Goal: Information Seeking & Learning: Learn about a topic

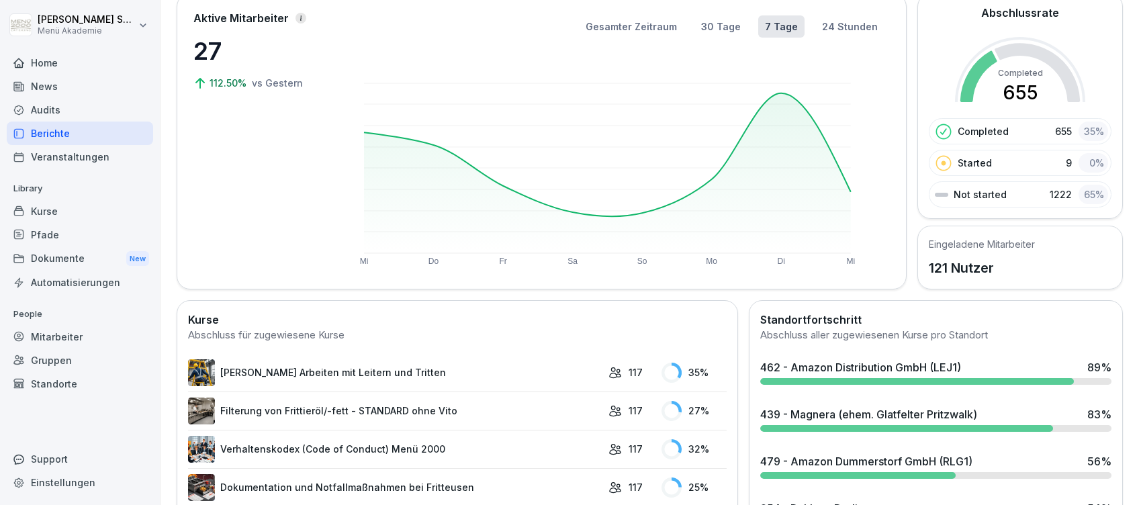
scroll to position [269, 0]
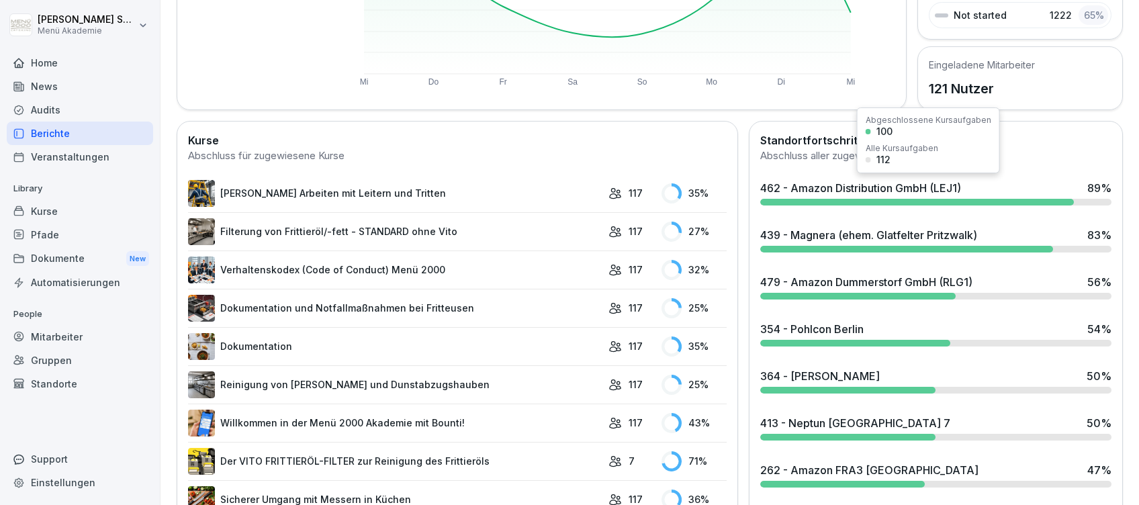
click at [804, 186] on div "462 - Amazon Distribution GmbH (LEJ1)" at bounding box center [860, 188] width 201 height 16
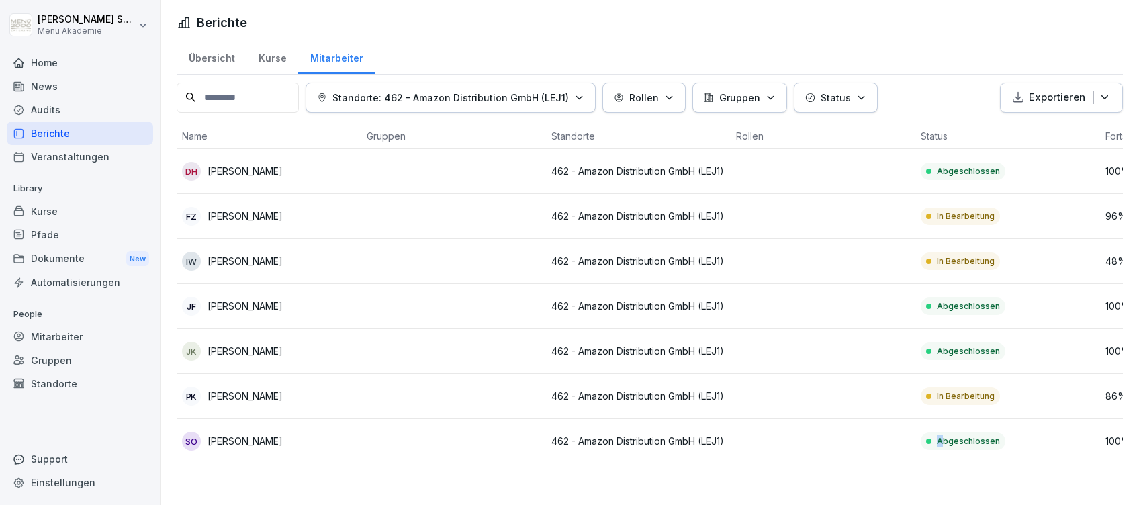
drag, startPoint x: 792, startPoint y: 461, endPoint x: 943, endPoint y: 458, distance: 151.1
click at [943, 458] on tr "SO [PERSON_NAME] 462 - Amazon Distribution GmbH (LEJ1) Abgeschlossen 100 %" at bounding box center [731, 441] width 1108 height 44
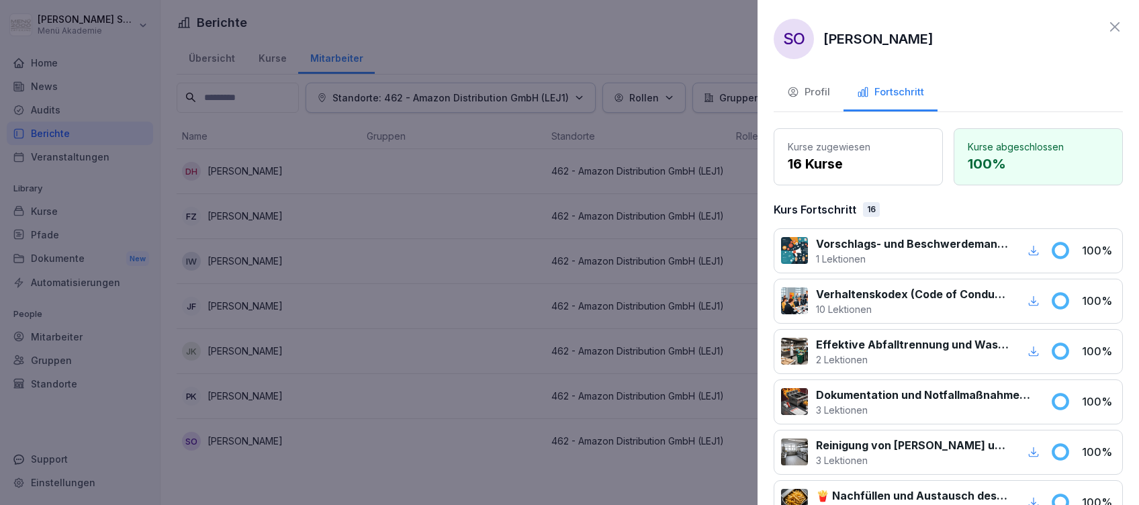
click at [931, 469] on div "Reinigung von [PERSON_NAME] und Dunstabzugshauben 3 Lektionen 100 %" at bounding box center [948, 452] width 349 height 45
click at [614, 426] on div at bounding box center [569, 252] width 1139 height 505
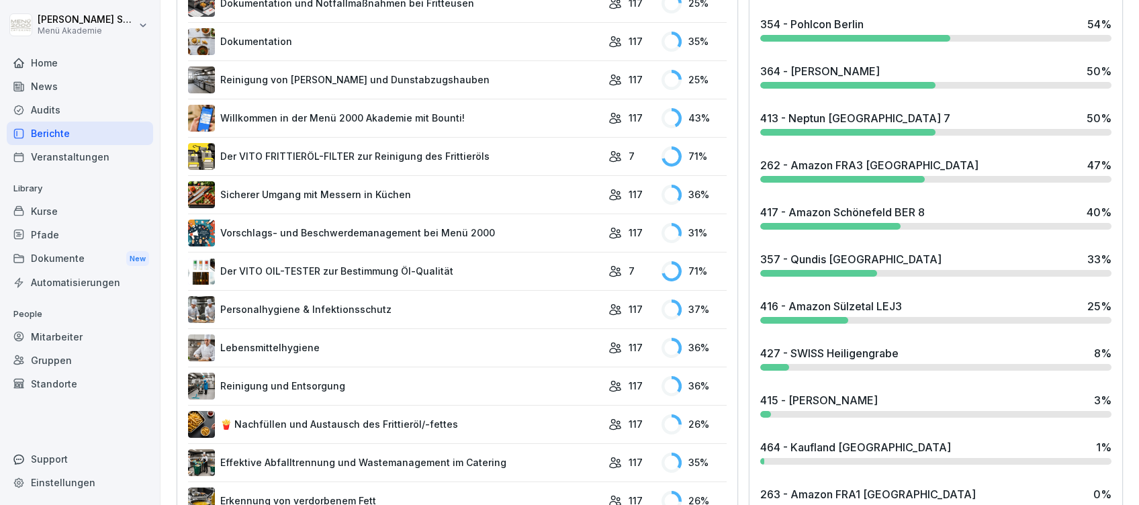
scroll to position [537, 0]
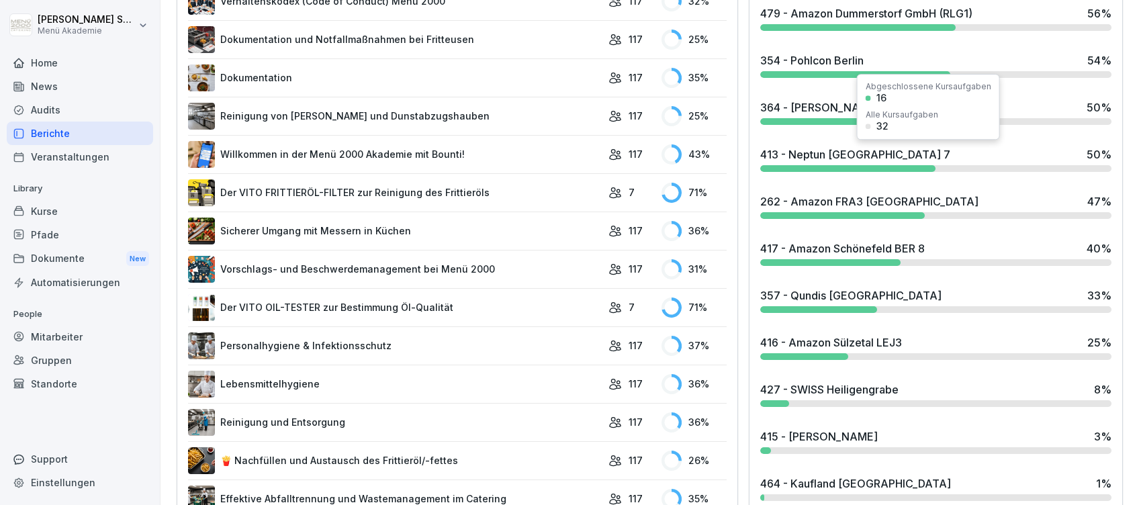
click at [816, 153] on div "413 - Neptun [GEOGRAPHIC_DATA] 7" at bounding box center [855, 154] width 190 height 16
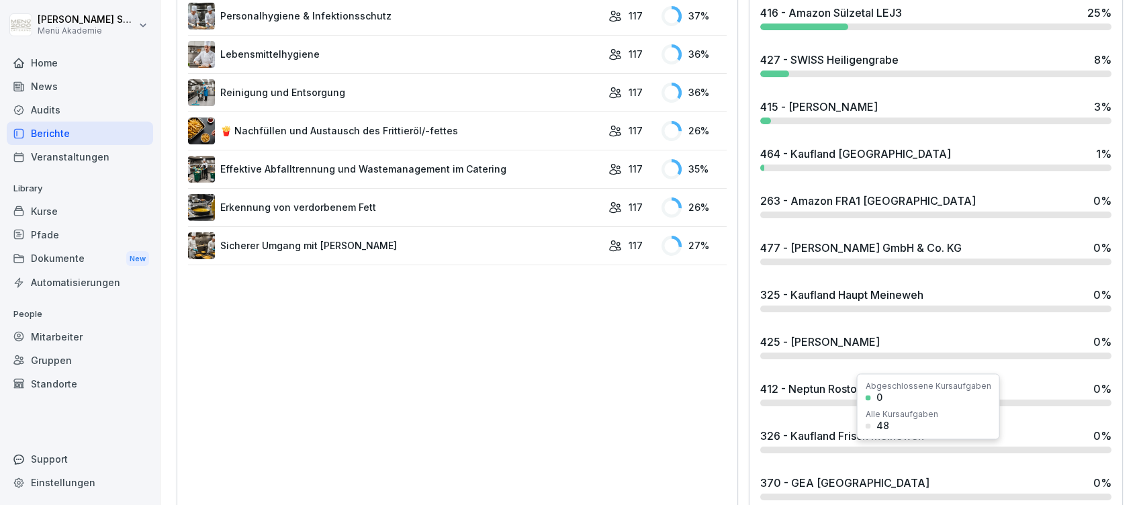
scroll to position [895, 0]
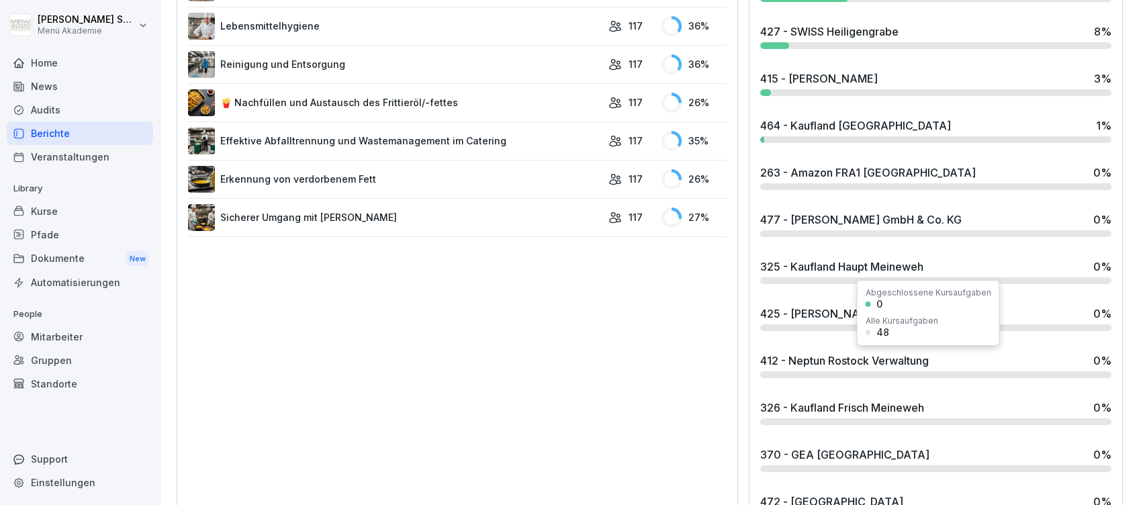
click at [826, 365] on div "412 - Neptun Rostock Verwaltung" at bounding box center [844, 361] width 169 height 16
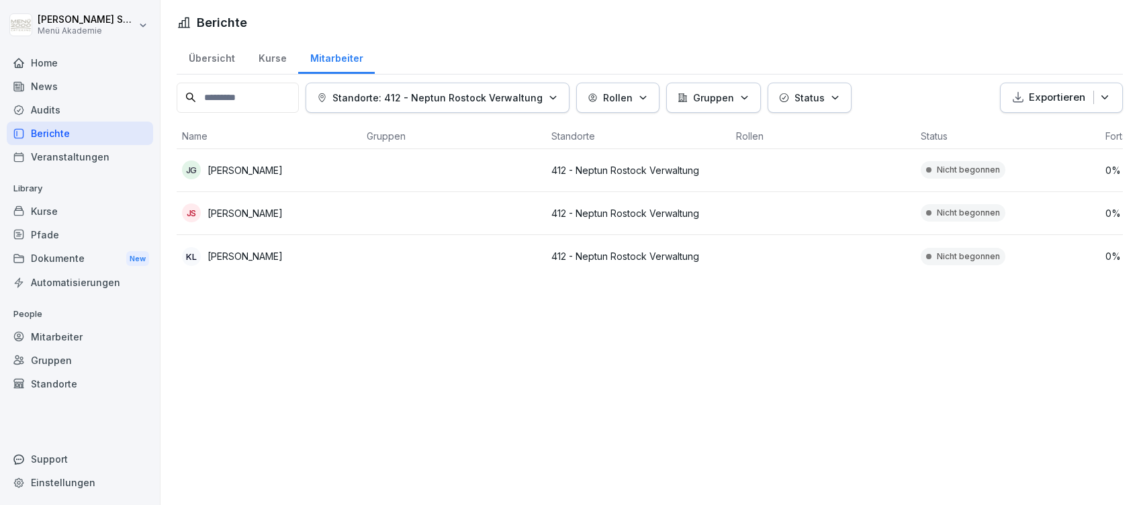
click at [218, 60] on div "Übersicht" at bounding box center [212, 57] width 70 height 34
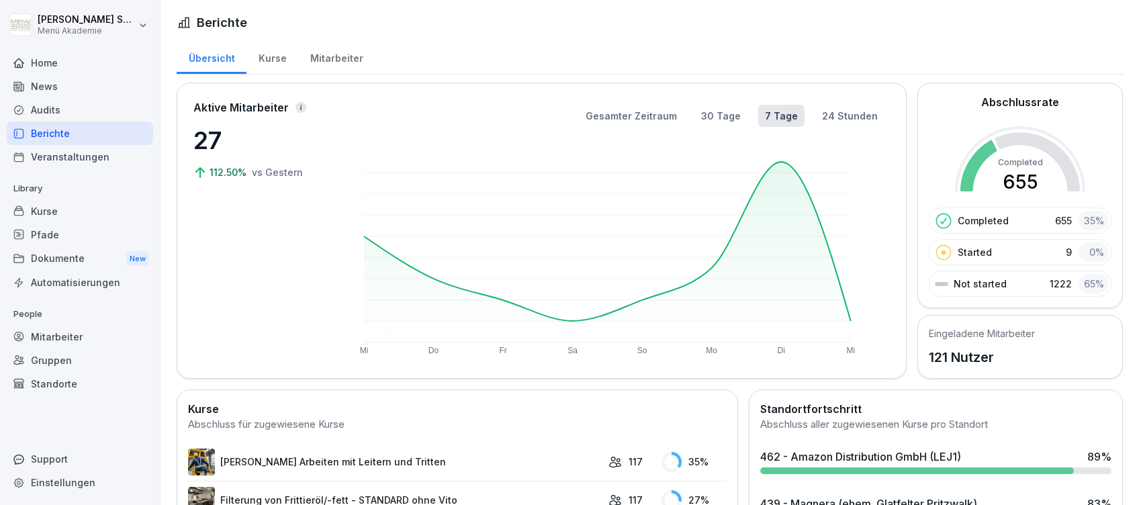
click at [318, 52] on div "Mitarbeiter" at bounding box center [336, 57] width 77 height 34
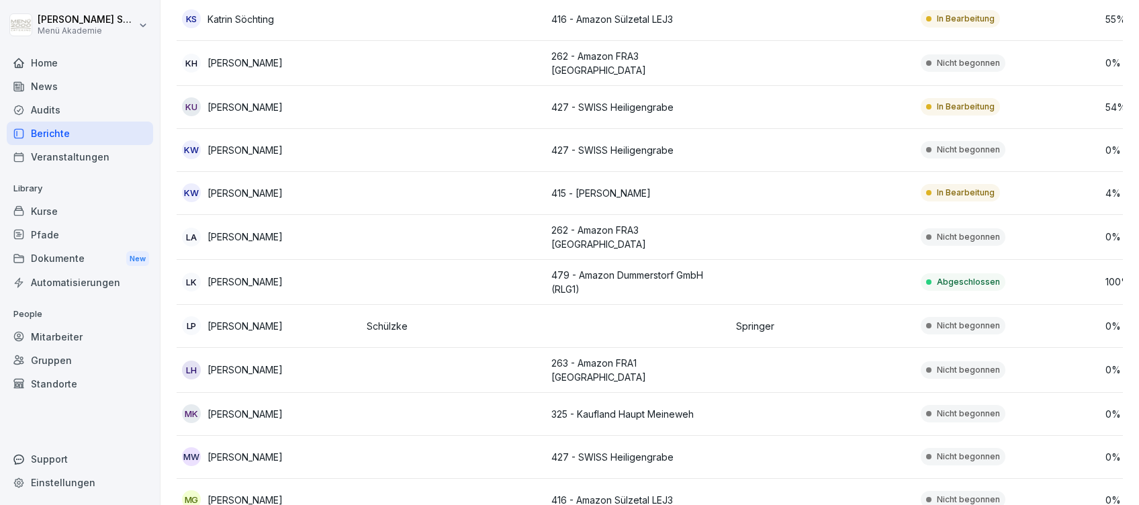
scroll to position [2542, 0]
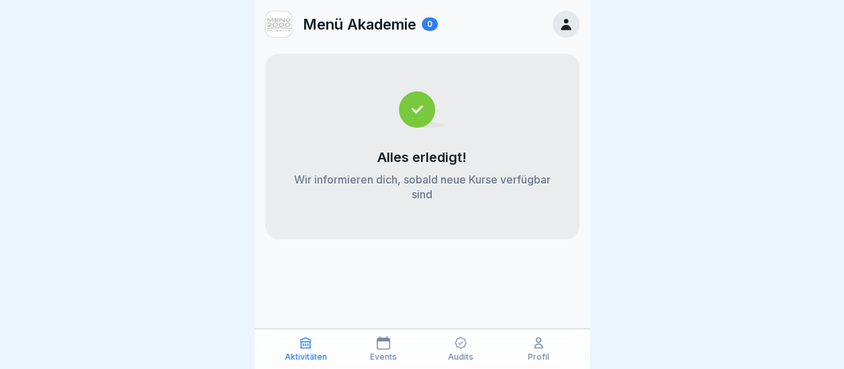
click at [389, 350] on div "Events" at bounding box center [383, 349] width 71 height 26
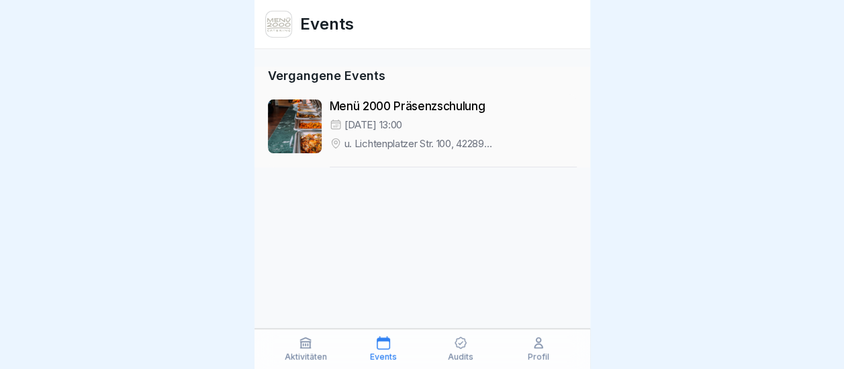
click at [440, 349] on div "Audits" at bounding box center [461, 349] width 71 height 26
click at [463, 349] on div "Audits" at bounding box center [461, 349] width 71 height 26
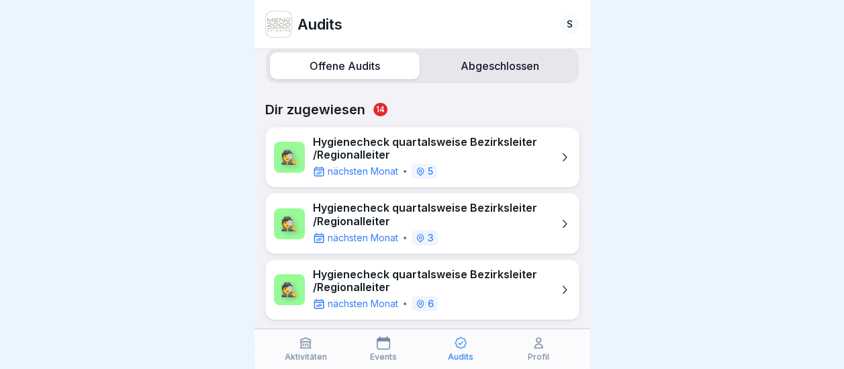
scroll to position [15, 0]
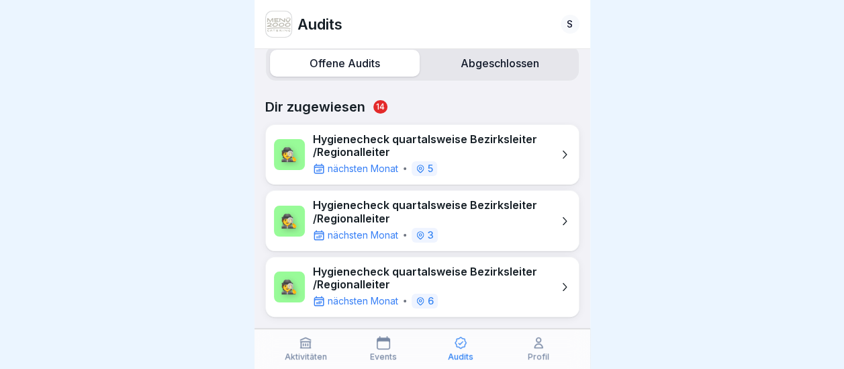
click at [387, 138] on p "Hygienecheck quartalsweise Bezirksleiter /Regionalleiter" at bounding box center [432, 146] width 239 height 26
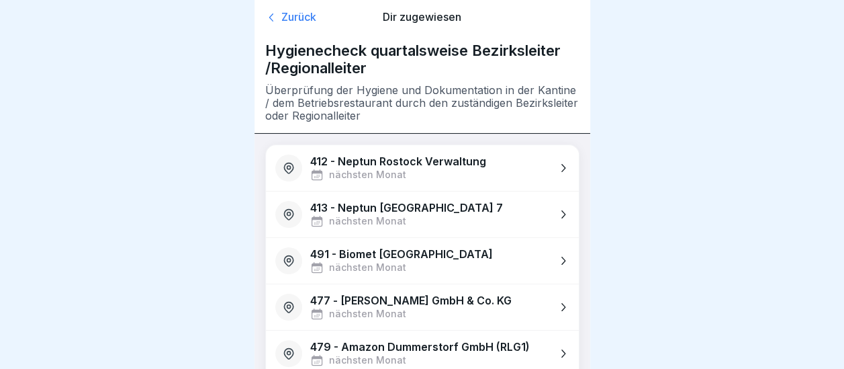
click at [290, 17] on div "Zurück" at bounding box center [315, 17] width 100 height 13
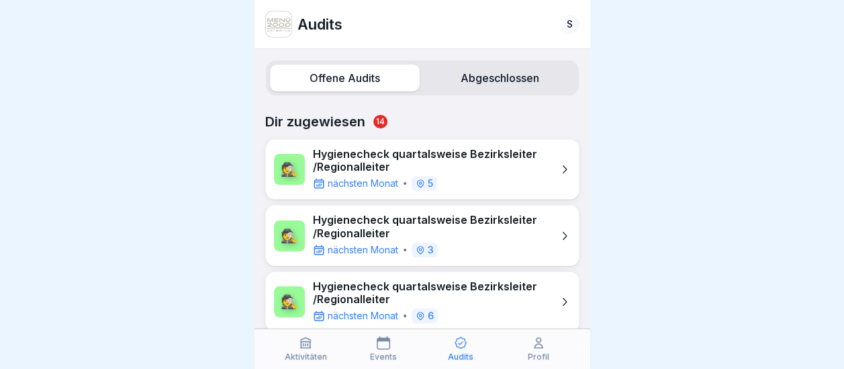
click at [481, 66] on label "Abgeschlossen" at bounding box center [500, 77] width 150 height 27
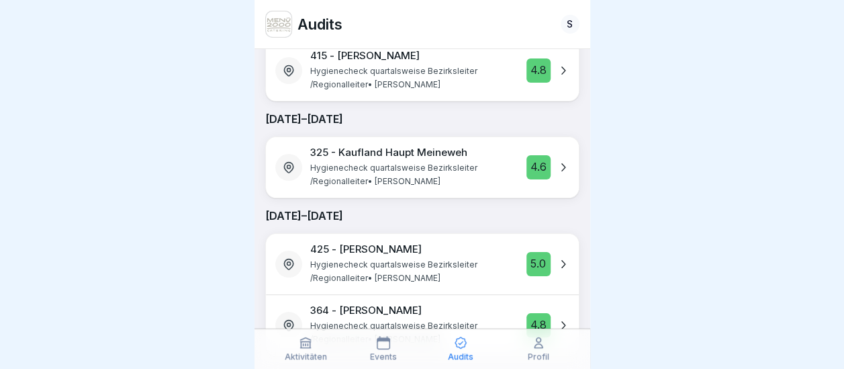
scroll to position [851, 0]
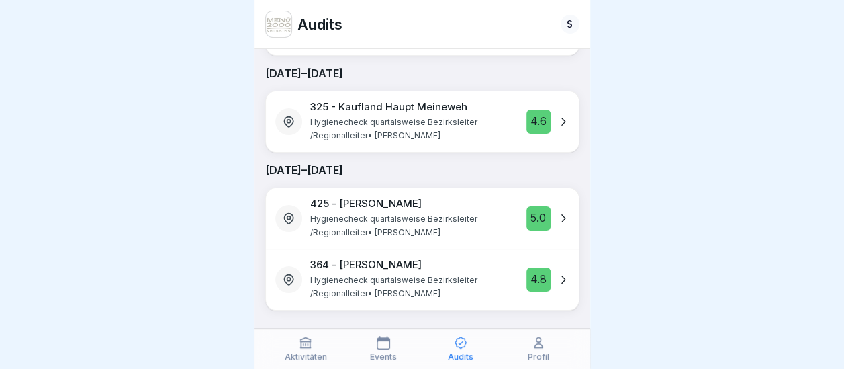
click at [556, 212] on icon at bounding box center [562, 218] width 13 height 13
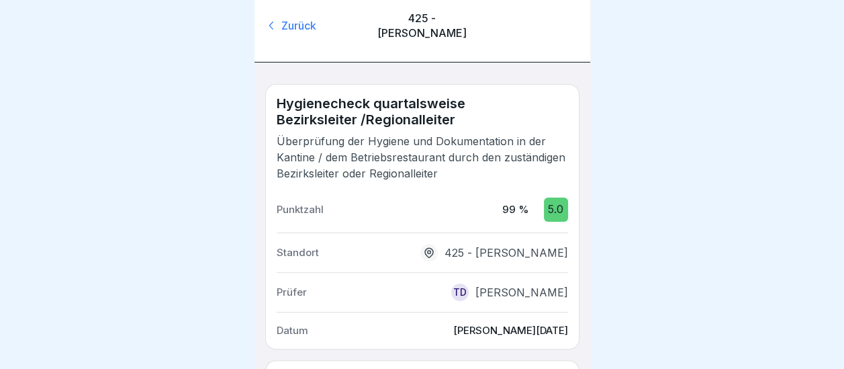
click at [291, 21] on div "Zurück" at bounding box center [315, 25] width 100 height 15
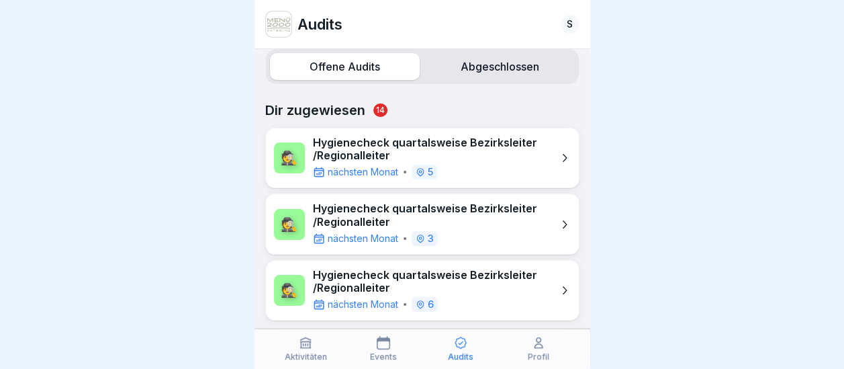
scroll to position [15, 0]
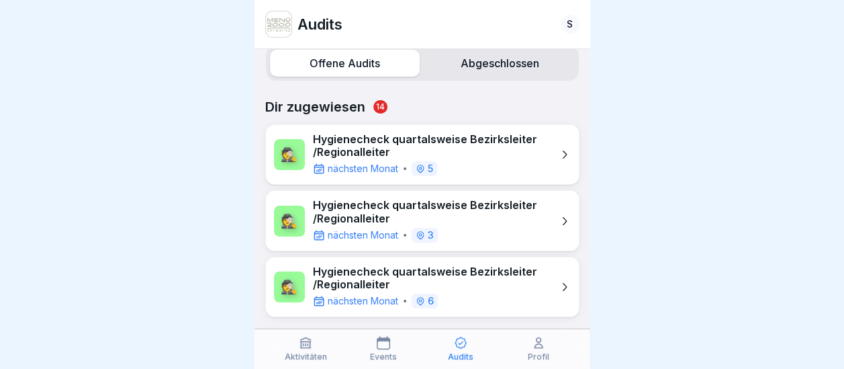
click at [533, 344] on icon at bounding box center [538, 342] width 13 height 13
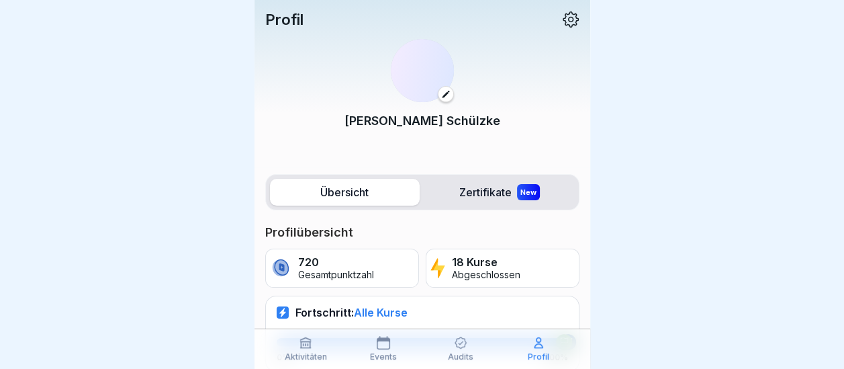
click at [541, 352] on p "Profil" at bounding box center [538, 356] width 21 height 9
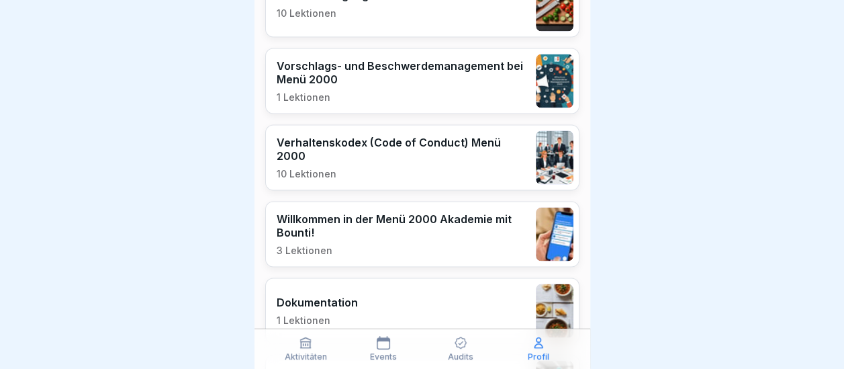
scroll to position [10, 0]
click at [389, 212] on p "Willkommen in der Menü 2000 Akademie mit Bounti!" at bounding box center [403, 225] width 252 height 27
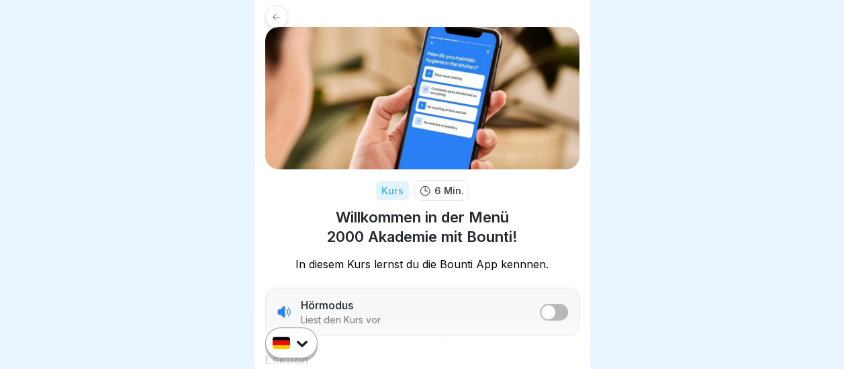
scroll to position [4, 0]
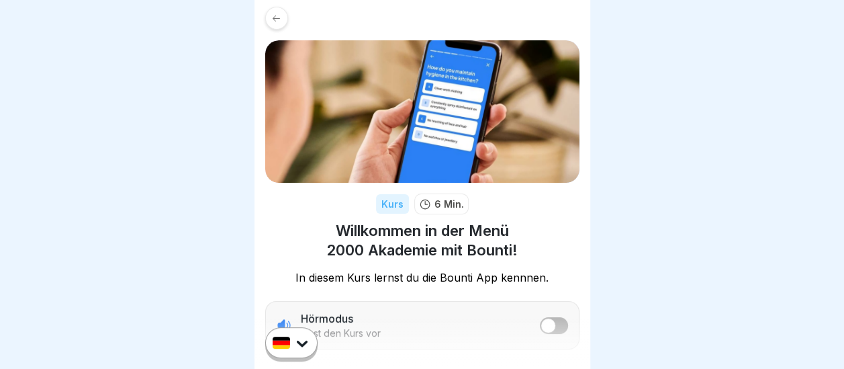
click at [275, 19] on icon at bounding box center [276, 18] width 10 height 10
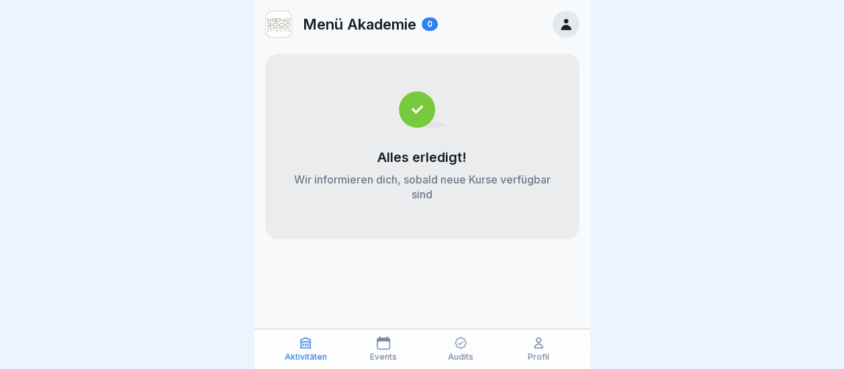
scroll to position [10, 0]
click at [536, 348] on icon at bounding box center [538, 342] width 13 height 13
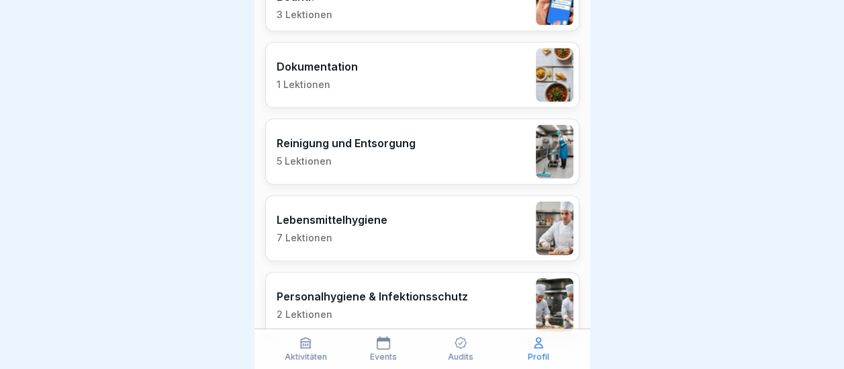
scroll to position [1470, 0]
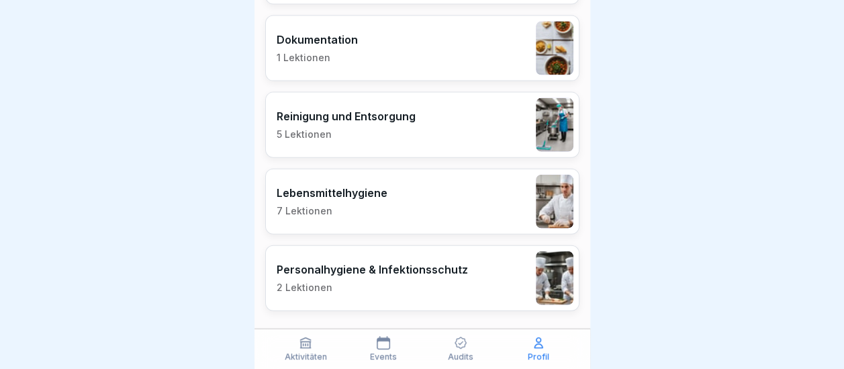
click at [355, 186] on p "Lebensmittelhygiene" at bounding box center [332, 192] width 111 height 13
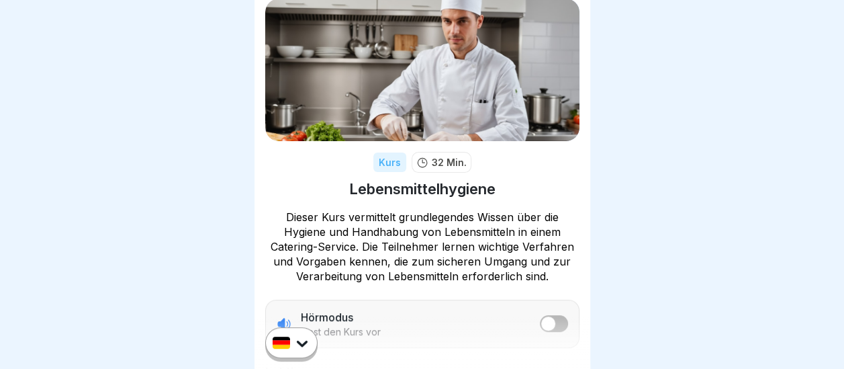
scroll to position [67, 0]
